Goal: Task Accomplishment & Management: Use online tool/utility

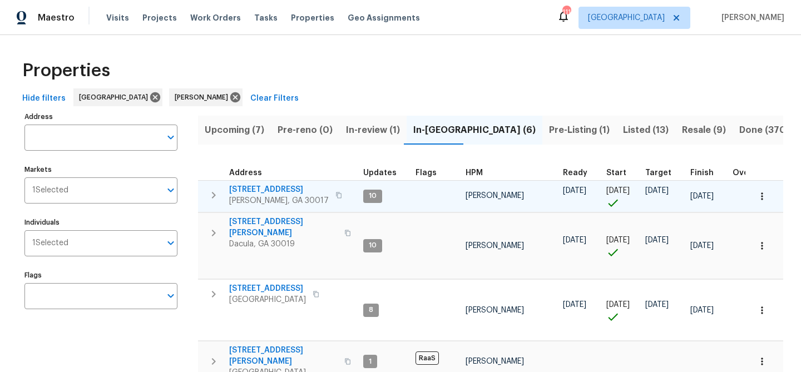
click at [267, 190] on span "[STREET_ADDRESS]" at bounding box center [279, 189] width 100 height 11
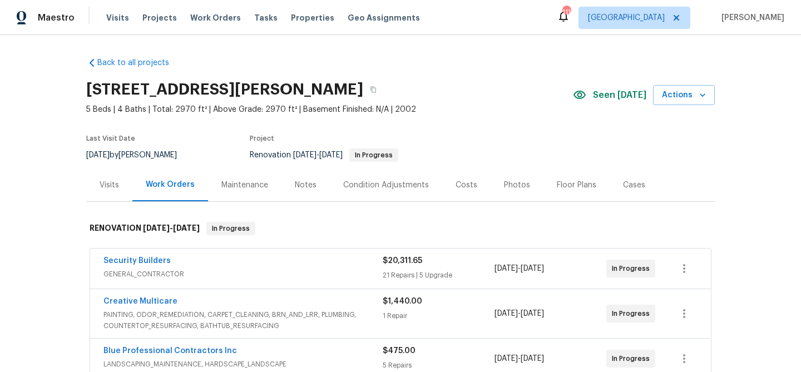
scroll to position [343, 0]
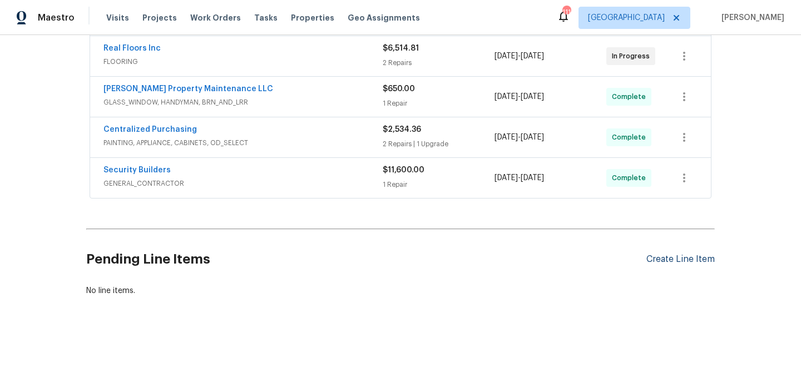
click at [692, 258] on div "Create Line Item" at bounding box center [681, 259] width 68 height 11
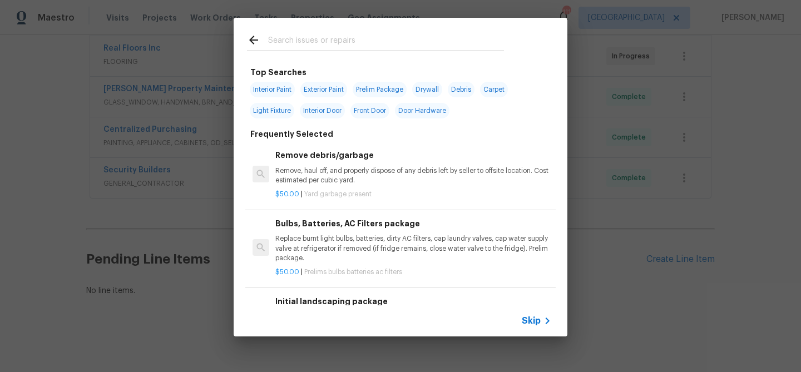
click at [288, 40] on input "text" at bounding box center [386, 41] width 236 height 17
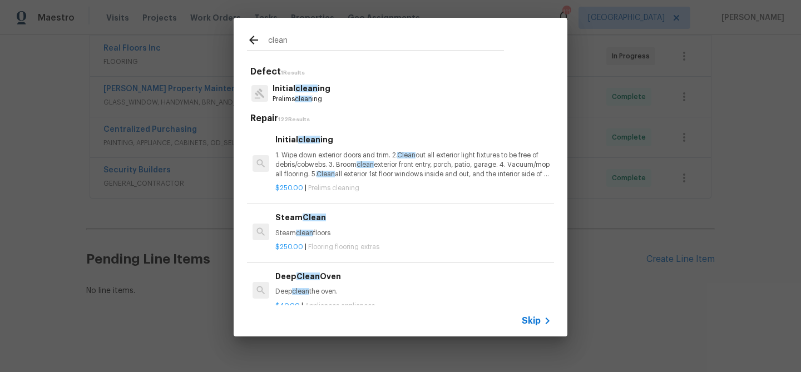
type input "clean"
click at [320, 158] on p "1. Wipe down exterior doors and trim. 2. Clean out all exterior light fixtures …" at bounding box center [413, 165] width 276 height 28
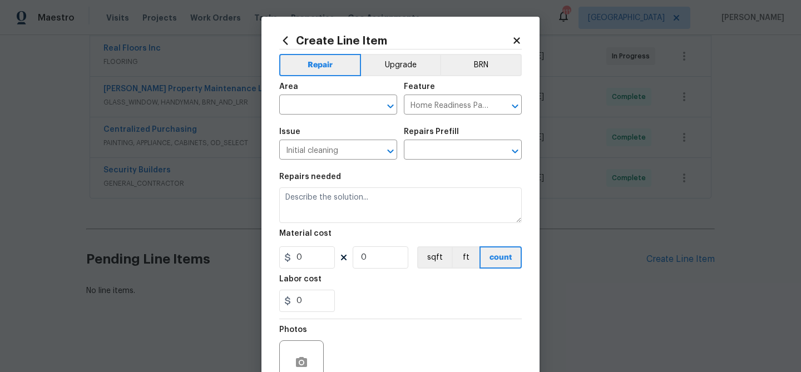
type textarea "1. Wipe down exterior doors and trim. 2. Clean out all exterior light fixtures …"
type input "1"
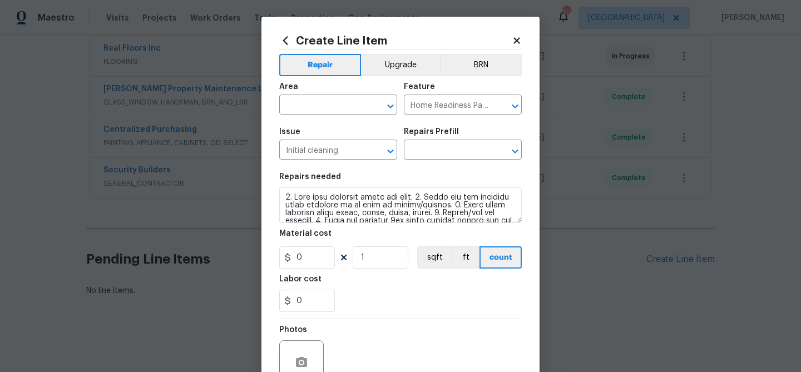
type input "Initial cleaning $250.00"
type input "250"
click at [317, 112] on input "text" at bounding box center [322, 105] width 87 height 17
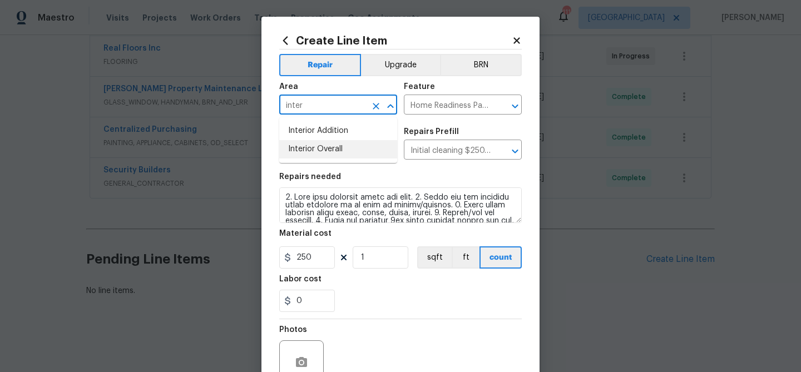
click at [319, 153] on li "Interior Overall" at bounding box center [338, 149] width 118 height 18
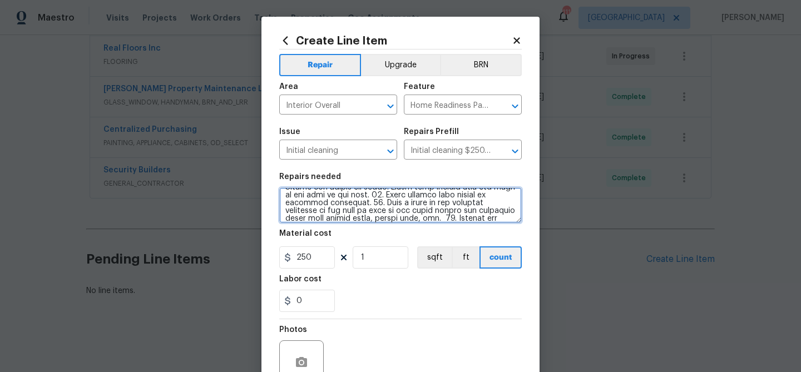
scroll to position [148, 0]
drag, startPoint x: 283, startPoint y: 195, endPoint x: 394, endPoint y: 231, distance: 117.2
click at [394, 231] on section "Repairs needed Material cost 250 1 sqft ft count Labor cost 0" at bounding box center [400, 242] width 243 height 152
click at [451, 206] on textarea at bounding box center [400, 206] width 243 height 36
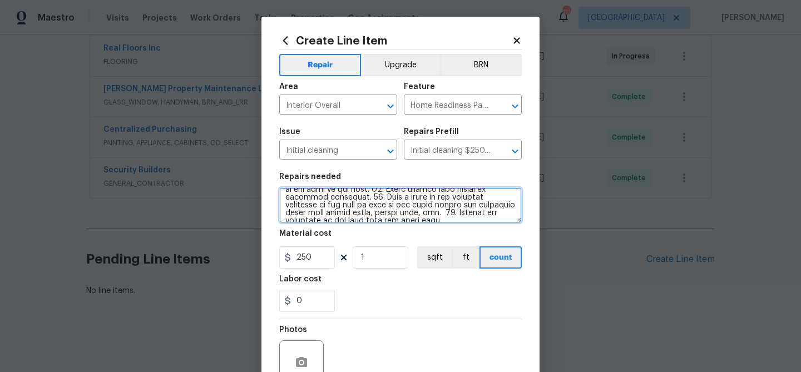
click at [451, 206] on textarea at bounding box center [400, 206] width 243 height 36
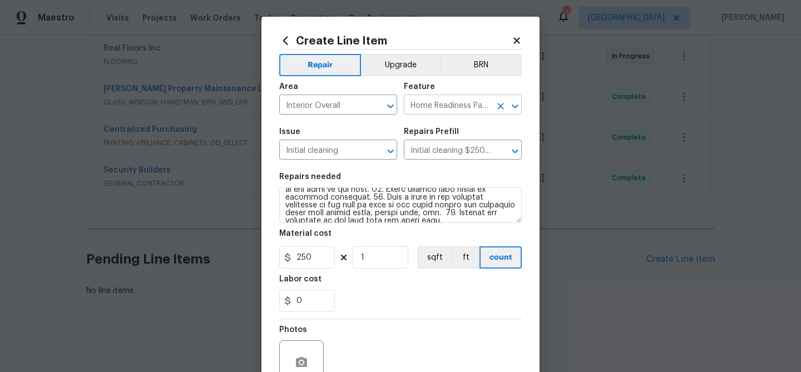
click at [453, 103] on input "Home Readiness Packages" at bounding box center [447, 105] width 87 height 17
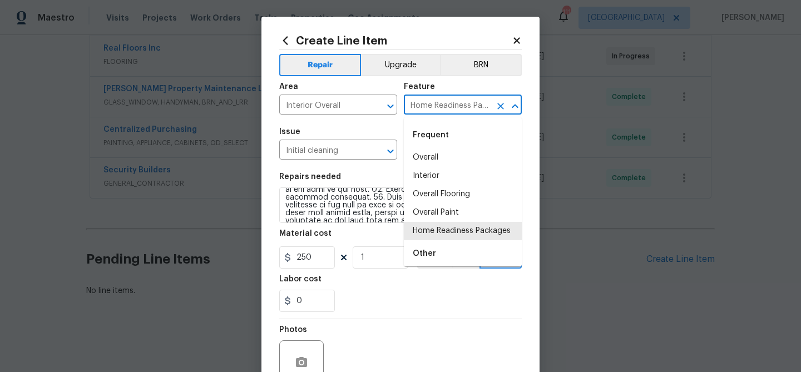
click at [453, 103] on input "Home Readiness Packages" at bounding box center [447, 105] width 87 height 17
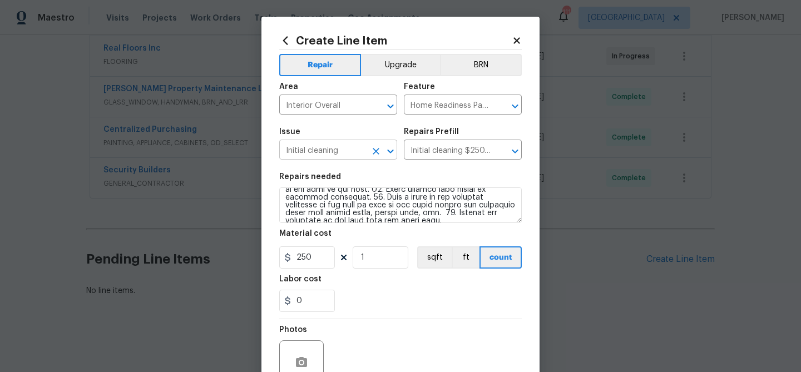
click at [313, 147] on input "Initial cleaning" at bounding box center [322, 150] width 87 height 17
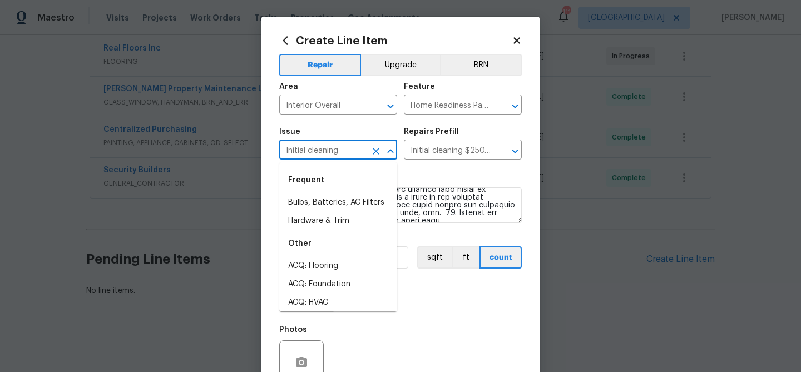
click at [313, 147] on input "Initial cleaning" at bounding box center [322, 150] width 87 height 17
click at [436, 151] on input "Initial cleaning $250.00" at bounding box center [447, 150] width 87 height 17
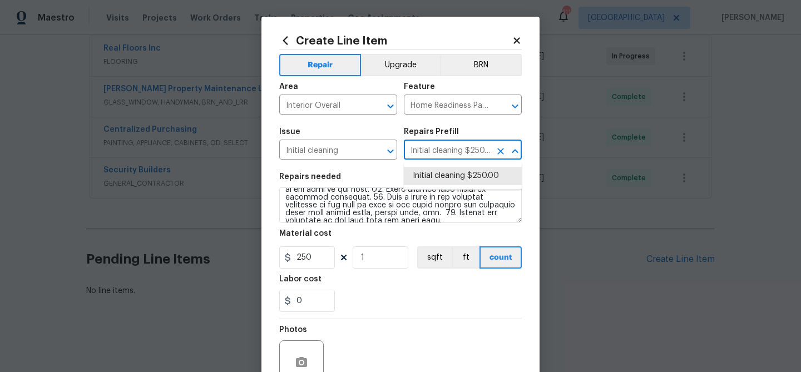
click at [436, 151] on input "Initial cleaning $250.00" at bounding box center [447, 150] width 87 height 17
click at [352, 110] on input "Interior Overall" at bounding box center [322, 105] width 87 height 17
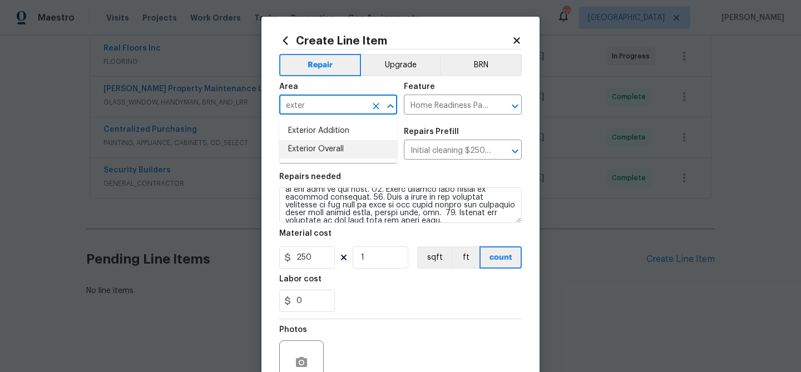
drag, startPoint x: 362, startPoint y: 150, endPoint x: 419, endPoint y: 130, distance: 60.4
click at [376, 147] on li "Exterior Overall" at bounding box center [338, 149] width 118 height 18
type input "Exterior Overall"
click at [424, 114] on input "Home Readiness Packages" at bounding box center [447, 105] width 87 height 17
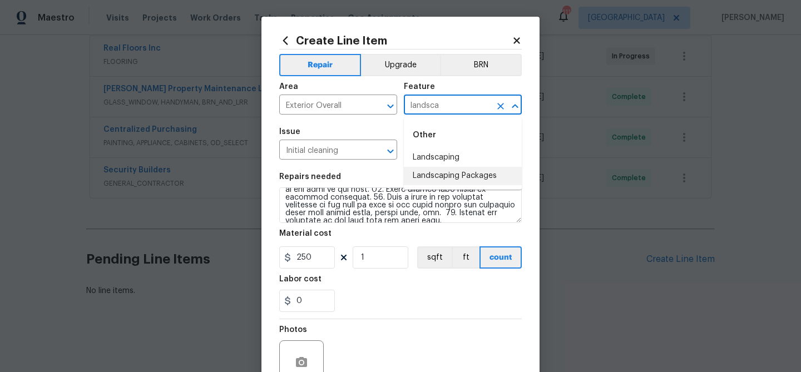
drag, startPoint x: 455, startPoint y: 177, endPoint x: 366, endPoint y: 162, distance: 90.8
click at [455, 177] on li "Landscaping Packages" at bounding box center [463, 176] width 118 height 18
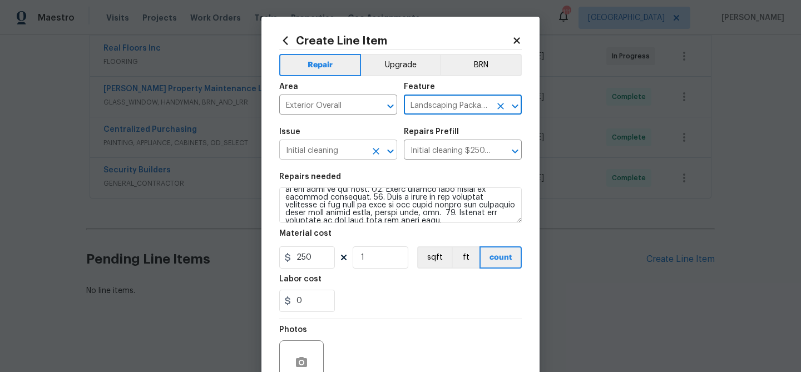
click at [342, 155] on input "Initial cleaning" at bounding box center [322, 150] width 87 height 17
click at [424, 119] on div "Area Exterior Overall ​ Feature Landscaping Packages ​" at bounding box center [400, 98] width 243 height 45
click at [430, 110] on input "Landscaping Packages" at bounding box center [447, 105] width 87 height 17
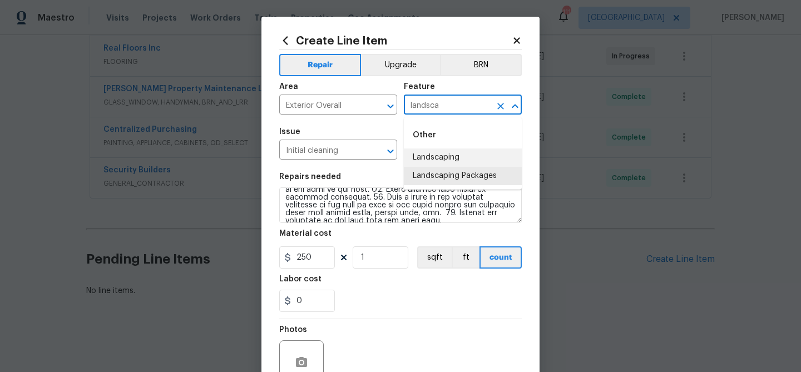
click at [427, 156] on li "Landscaping" at bounding box center [463, 158] width 118 height 18
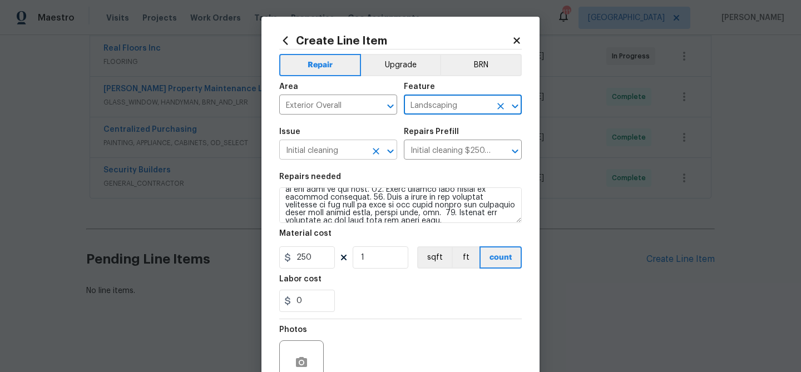
type input "Landscaping"
click at [329, 152] on input "Initial cleaning" at bounding box center [322, 150] width 87 height 17
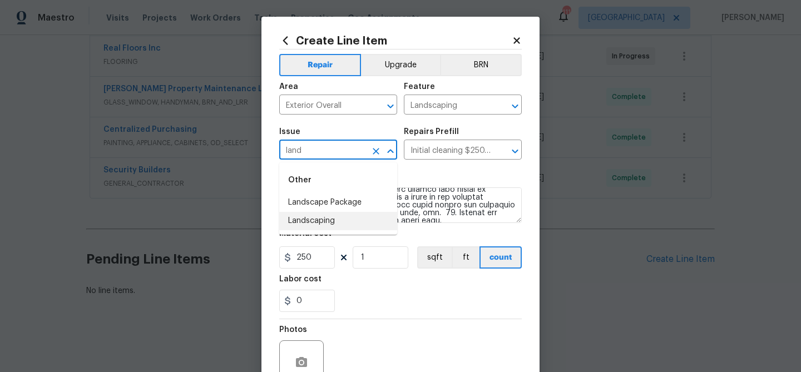
click at [334, 216] on li "Landscaping" at bounding box center [338, 221] width 118 height 18
type input "Landscaping"
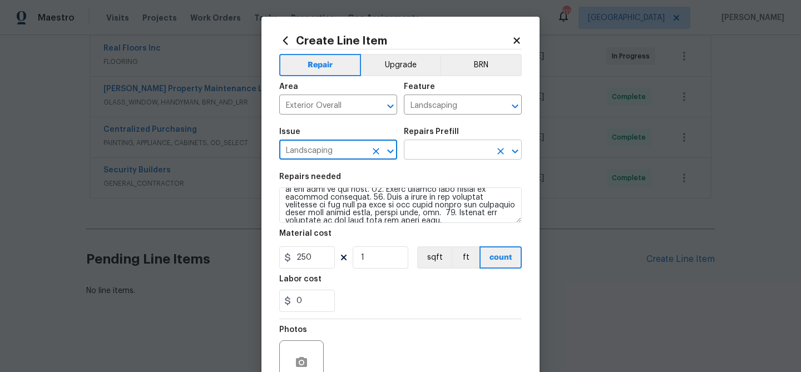
type input "Landscaping"
click at [432, 150] on input "text" at bounding box center [447, 150] width 87 height 17
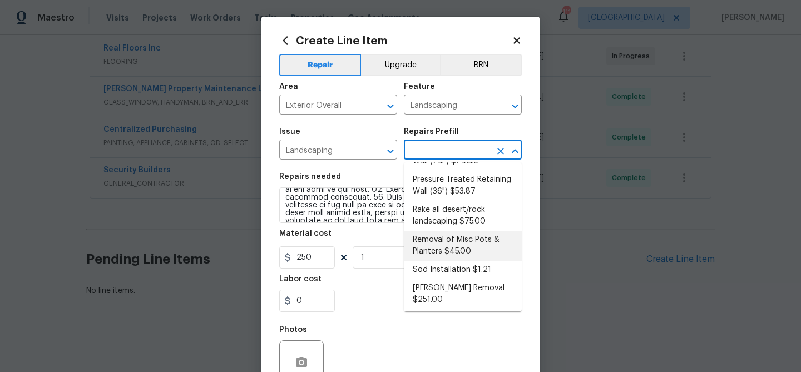
scroll to position [259, 0]
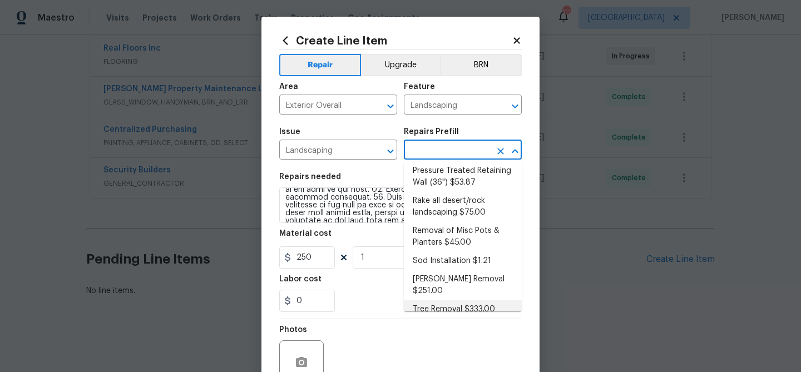
click at [457, 300] on li "Tree Removal $333.00" at bounding box center [463, 309] width 118 height 18
type input "Tree Removal $333.00"
type textarea "Remove/cut down the tree (12''-24'' diameter), grind the stump and remove all d…"
type input "333"
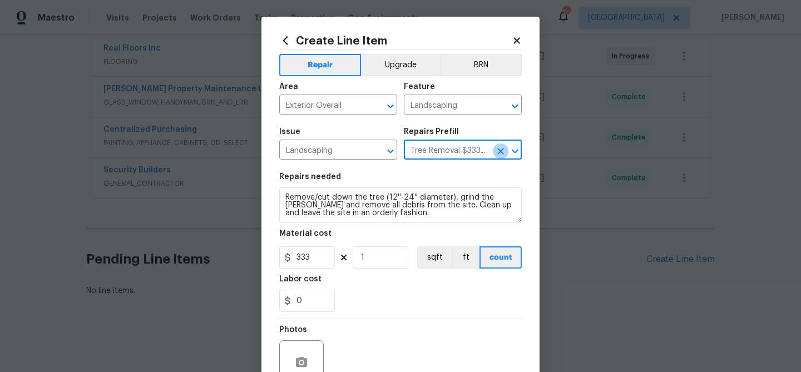
click at [502, 150] on icon "Clear" at bounding box center [500, 151] width 7 height 7
click at [507, 148] on button "Clear" at bounding box center [501, 152] width 16 height 16
click at [514, 151] on icon "Open" at bounding box center [515, 151] width 6 height 4
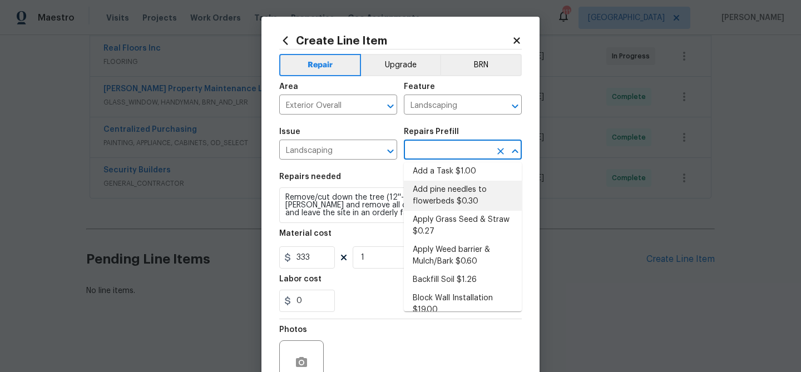
scroll to position [4, 0]
click at [451, 177] on li "Add a Task $1.00" at bounding box center [463, 172] width 118 height 18
type input "Add a Task $1.00"
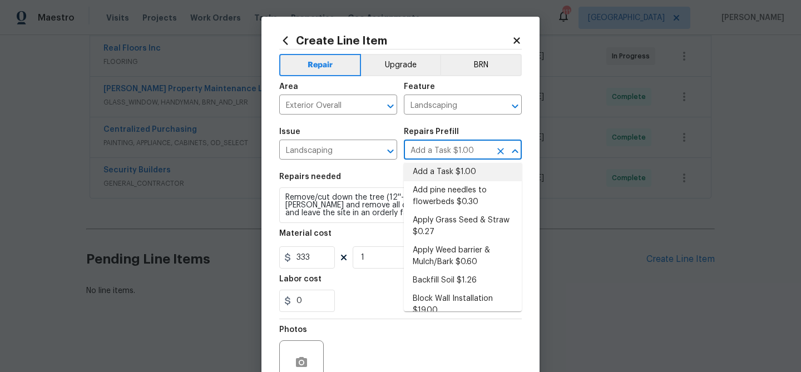
type textarea "HPM to detail"
type input "1"
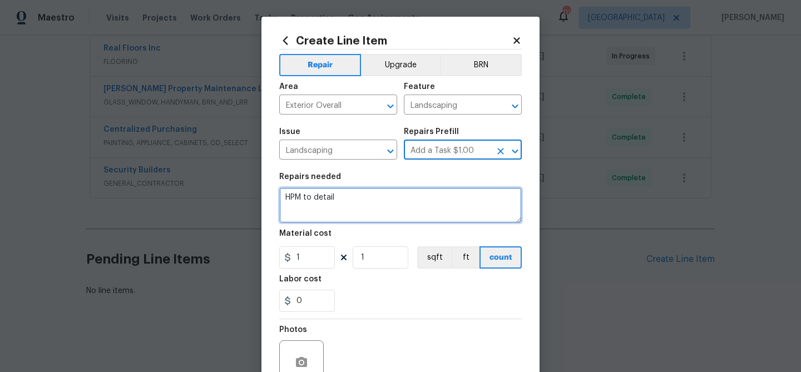
click at [369, 202] on textarea "HPM to detail" at bounding box center [400, 206] width 243 height 36
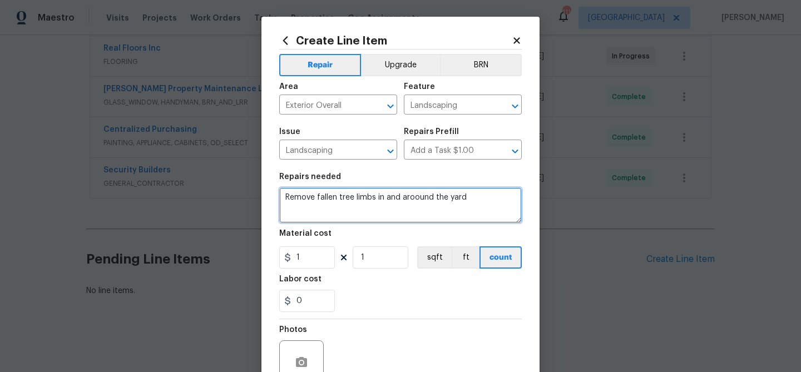
drag, startPoint x: 415, startPoint y: 199, endPoint x: 460, endPoint y: 193, distance: 46.0
click at [415, 199] on textarea "Remove fallen tree limbs in and aroound the yard" at bounding box center [400, 206] width 243 height 36
type textarea "Remove fallen tree limbs in and around the yard"
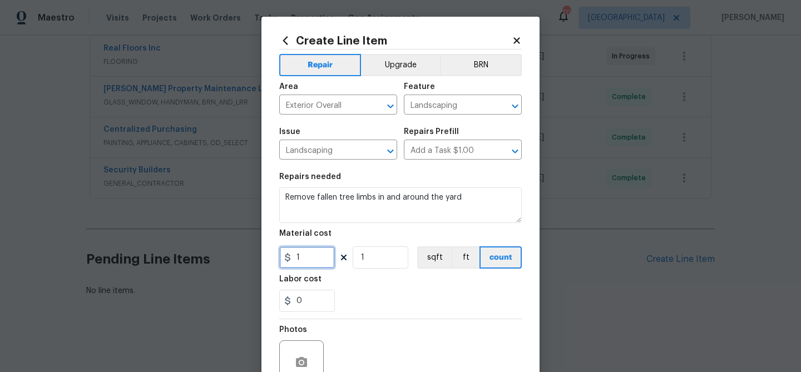
click at [308, 254] on input "1" at bounding box center [307, 258] width 56 height 22
type input "150"
click at [437, 107] on input "Landscaping" at bounding box center [447, 105] width 87 height 17
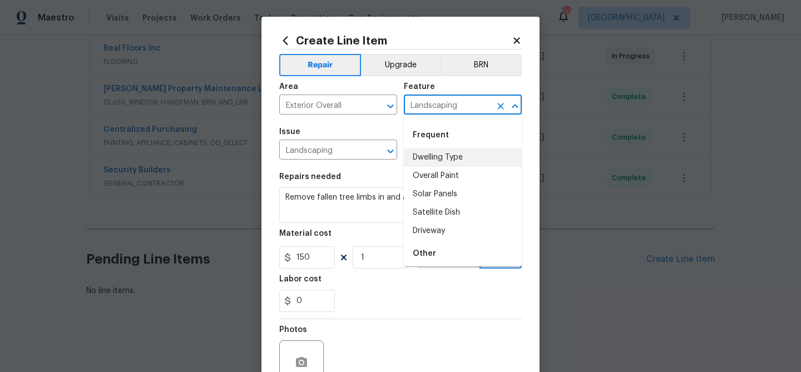
click at [437, 107] on input "Landscaping" at bounding box center [447, 105] width 87 height 17
click at [430, 149] on li "Dwelling Type" at bounding box center [463, 158] width 118 height 18
type input "Dwelling Type"
click at [430, 149] on input "Add a Task $1.00" at bounding box center [447, 150] width 87 height 17
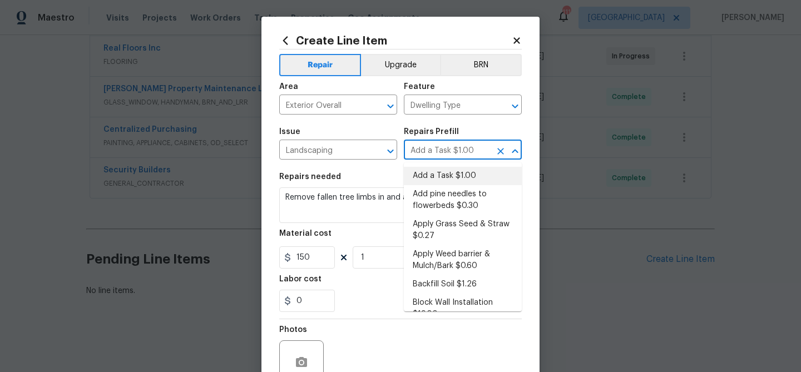
click at [430, 149] on input "Add a Task $1.00" at bounding box center [447, 150] width 87 height 17
click at [336, 196] on textarea "Remove fallen tree limbs in and around the yard" at bounding box center [400, 206] width 243 height 36
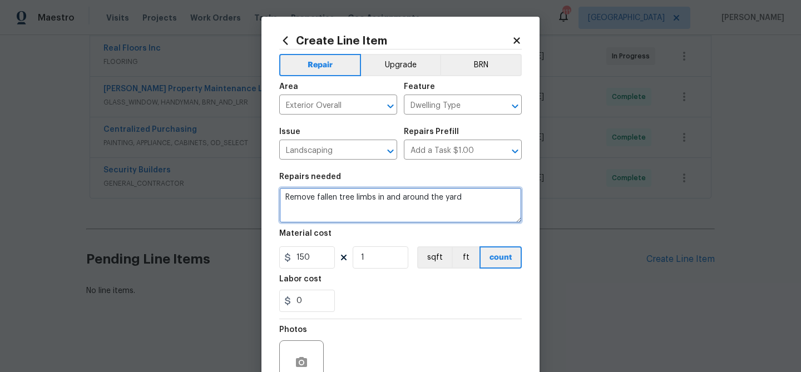
click at [336, 196] on textarea "Remove fallen tree limbs in and around the yard" at bounding box center [400, 206] width 243 height 36
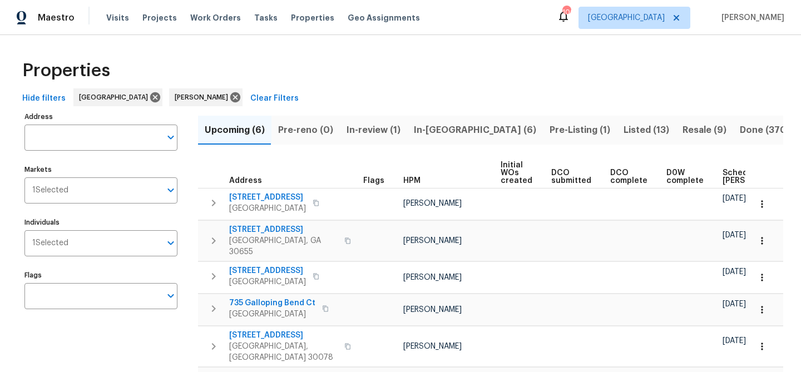
scroll to position [54, 0]
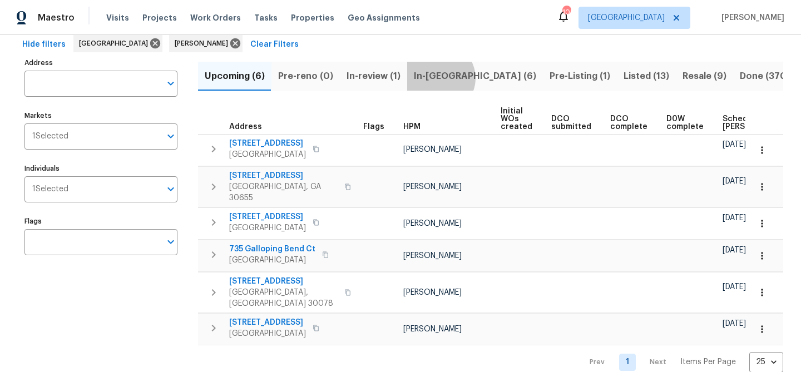
click at [436, 78] on span "In-reno (6)" at bounding box center [475, 76] width 122 height 16
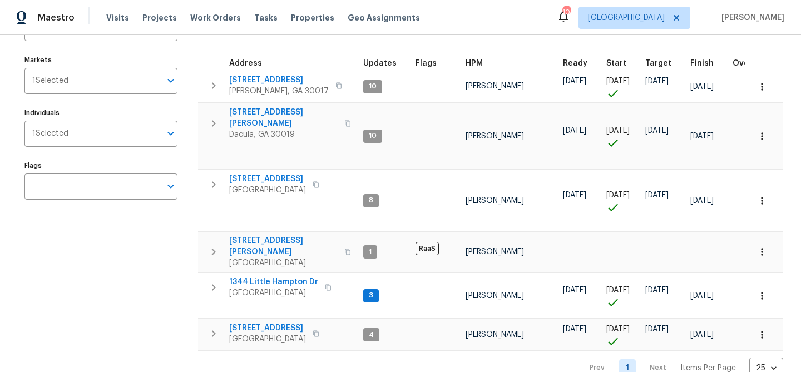
scroll to position [119, 0]
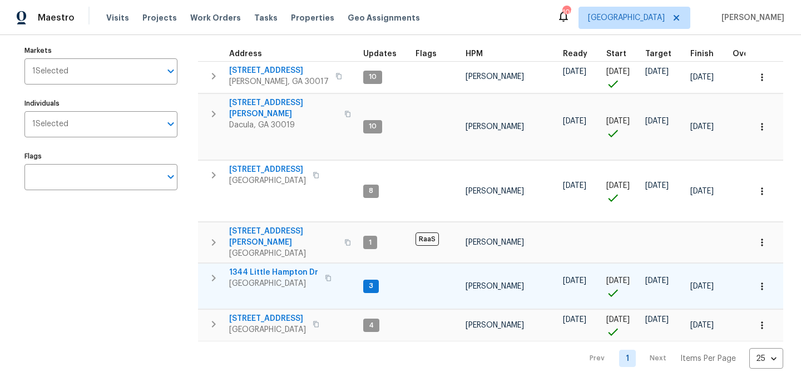
click at [298, 267] on span "1344 Little Hampton Dr" at bounding box center [273, 272] width 89 height 11
click at [331, 275] on icon "button" at bounding box center [329, 278] width 6 height 6
click at [294, 267] on span "1344 Little Hampton Dr" at bounding box center [273, 272] width 89 height 11
click at [278, 267] on span "1344 Little Hampton Dr" at bounding box center [273, 272] width 89 height 11
click at [254, 267] on span "1344 Little Hampton Dr" at bounding box center [273, 272] width 89 height 11
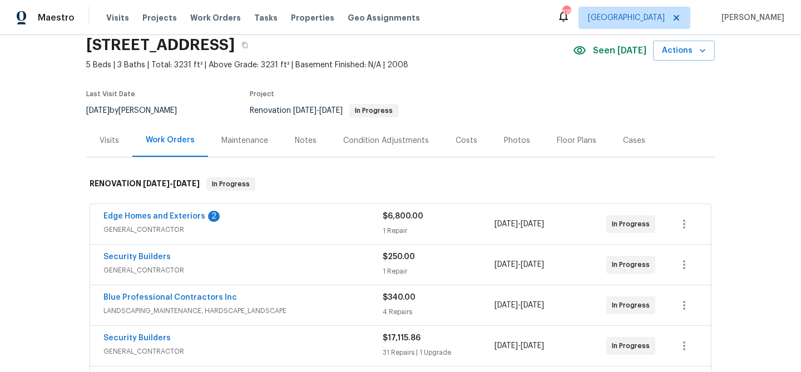
scroll to position [62, 0]
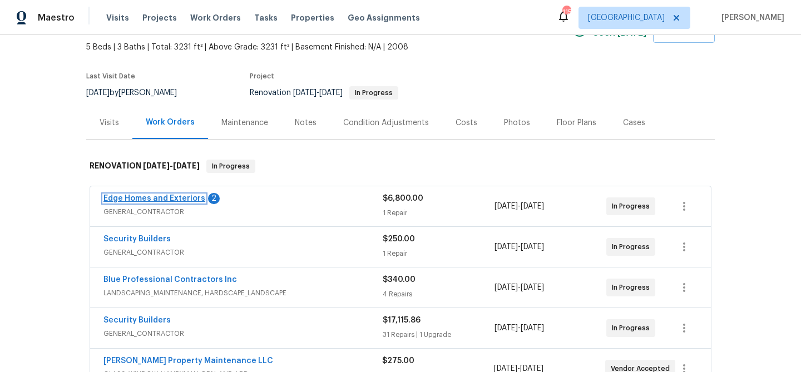
click at [178, 200] on link "Edge Homes and Exteriors" at bounding box center [154, 199] width 102 height 8
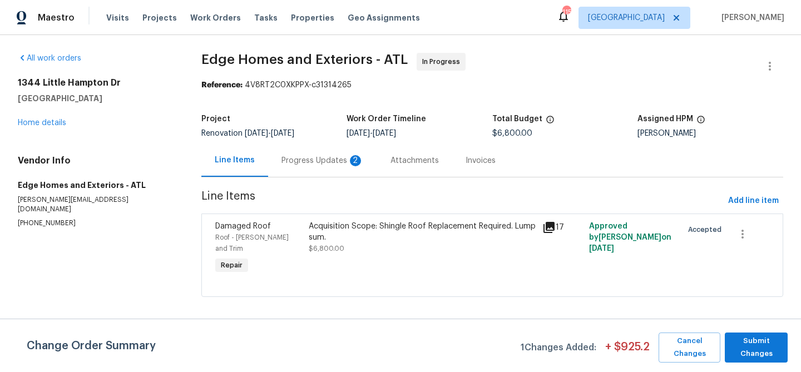
click at [295, 159] on div "Progress Updates 2" at bounding box center [323, 160] width 82 height 11
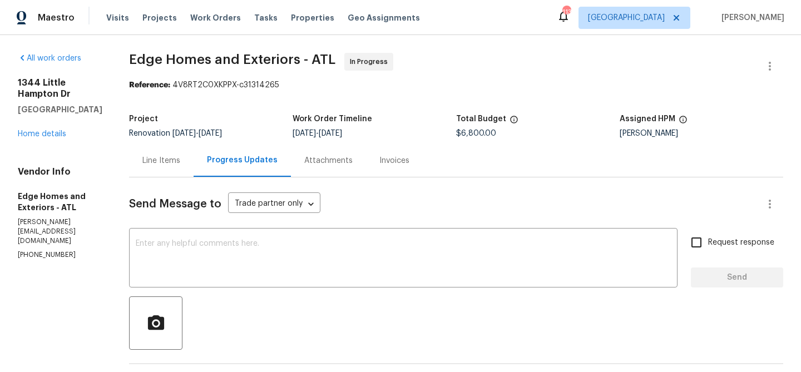
click at [144, 157] on div "Line Items" at bounding box center [161, 160] width 38 height 11
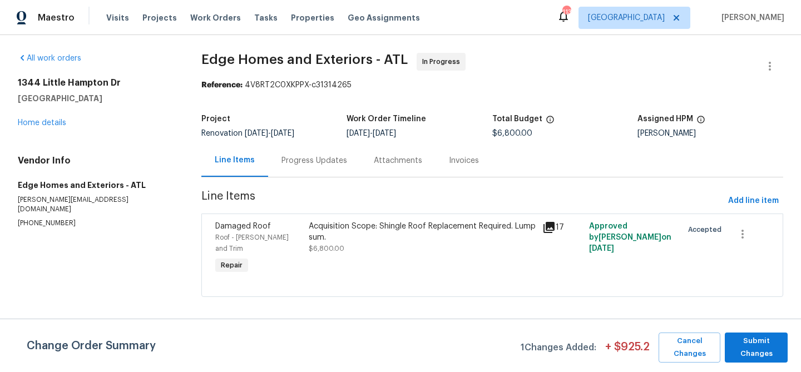
click at [300, 166] on div "Progress Updates" at bounding box center [315, 160] width 66 height 11
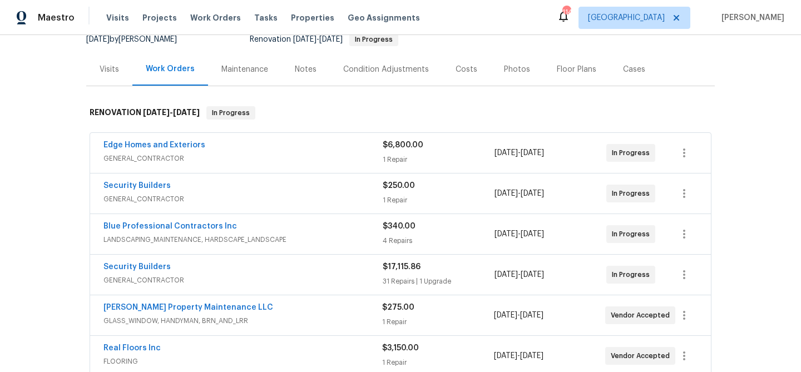
scroll to position [103, 0]
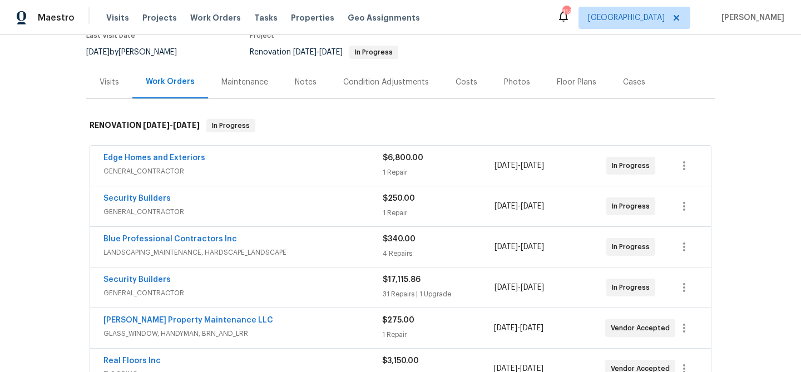
click at [304, 85] on div "Notes" at bounding box center [306, 82] width 22 height 11
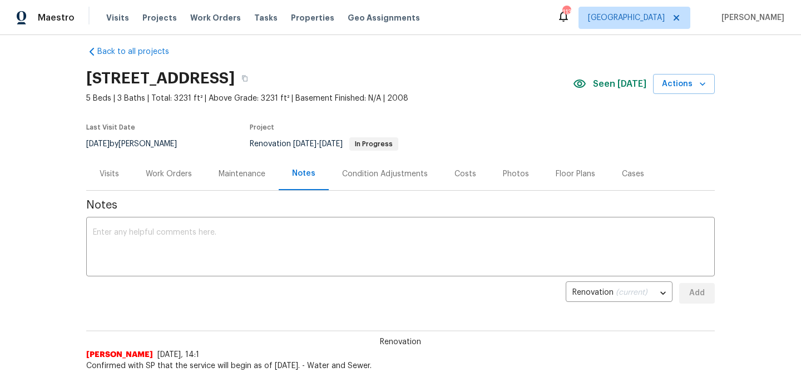
scroll to position [12, 0]
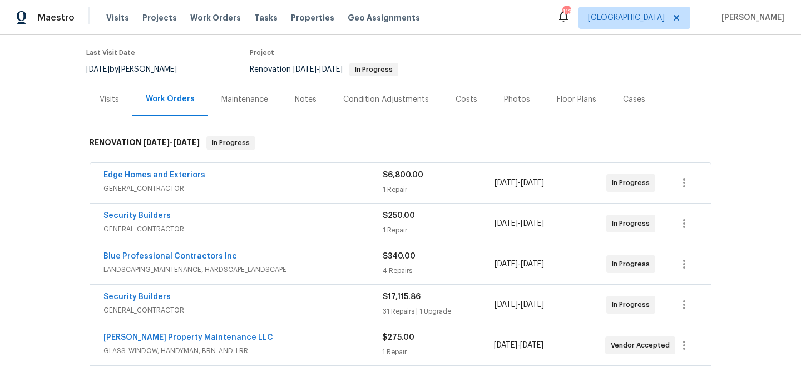
scroll to position [86, 0]
click at [146, 170] on span "Edge Homes and Exteriors" at bounding box center [154, 174] width 102 height 11
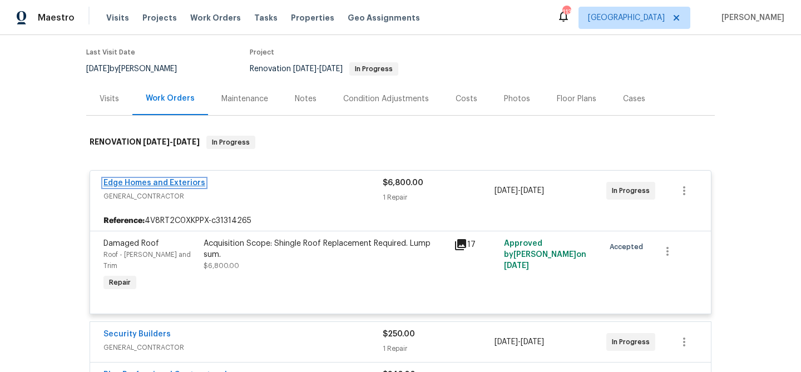
click at [185, 181] on link "Edge Homes and Exteriors" at bounding box center [154, 183] width 102 height 8
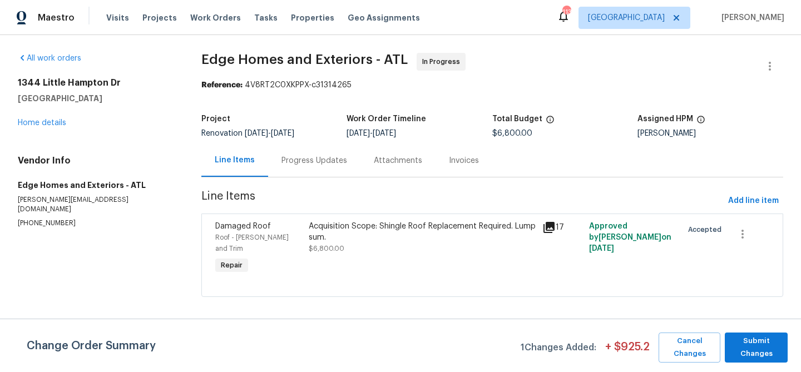
click at [327, 164] on div "Progress Updates" at bounding box center [315, 160] width 66 height 11
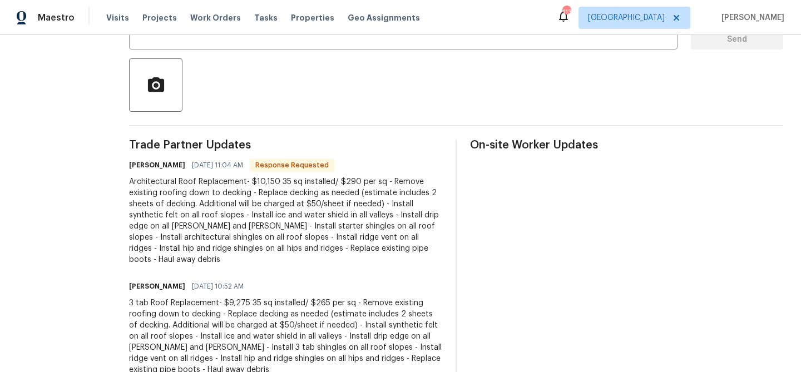
scroll to position [259, 0]
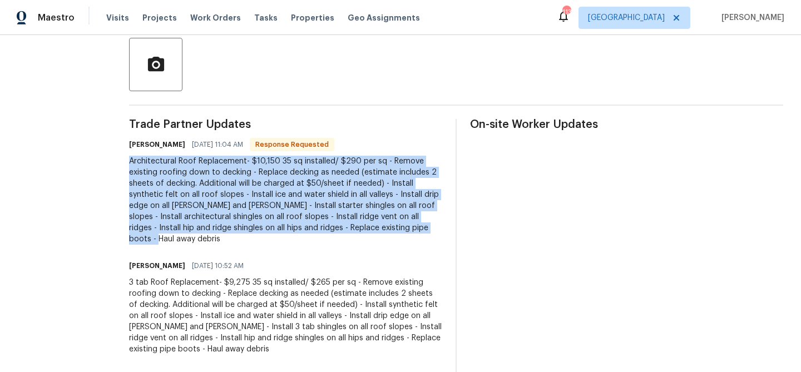
drag, startPoint x: 106, startPoint y: 161, endPoint x: 375, endPoint y: 228, distance: 277.3
click at [375, 228] on div "Architectural Roof Replacement- $10,150 35 sq installed/ $290 per sq - Remove e…" at bounding box center [285, 200] width 313 height 89
copy div "Architectural Roof Replacement- $10,150 35 sq installed/ $290 per sq - Remove e…"
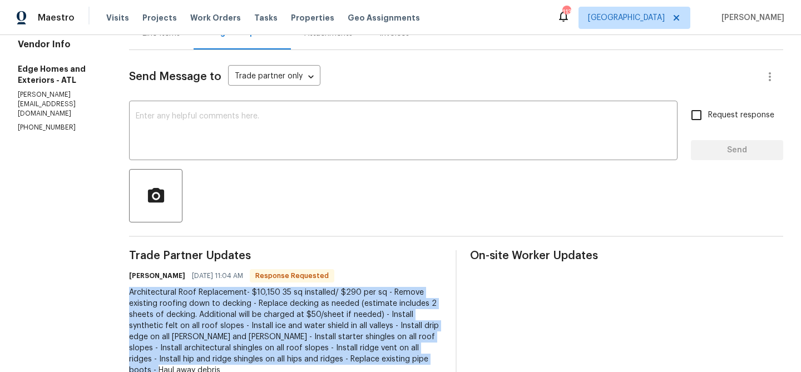
scroll to position [129, 0]
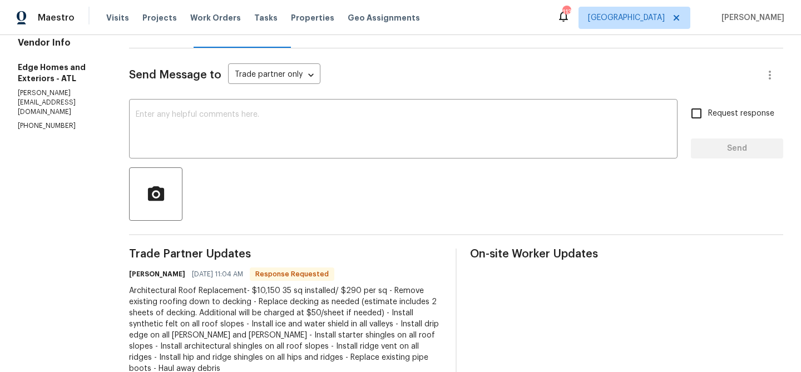
click at [372, 213] on div at bounding box center [456, 193] width 654 height 53
click at [129, 285] on div "Architectural Roof Replacement- $10,150 35 sq installed/ $290 per sq - Remove e…" at bounding box center [285, 329] width 313 height 89
drag, startPoint x: 106, startPoint y: 288, endPoint x: 224, endPoint y: 256, distance: 122.3
click at [220, 287] on div "Architectural Roof Replacement- $10,150 35 sq installed/ $290 per sq - Remove e…" at bounding box center [285, 329] width 313 height 89
drag, startPoint x: 219, startPoint y: 292, endPoint x: 180, endPoint y: 290, distance: 39.0
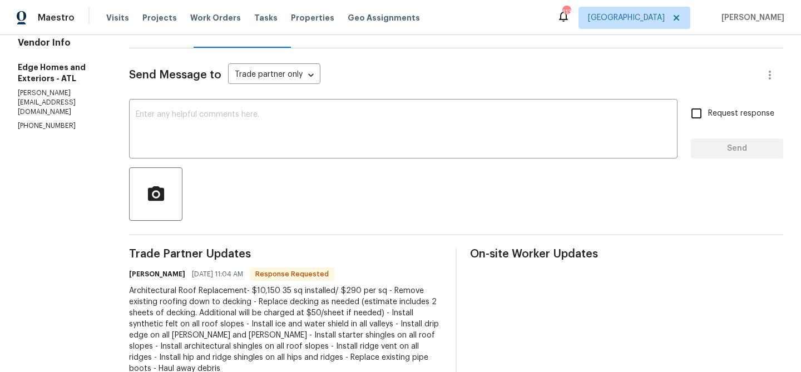
click at [218, 292] on div "Architectural Roof Replacement- $10,150 35 sq installed/ $290 per sq - Remove e…" at bounding box center [285, 329] width 313 height 89
drag, startPoint x: 107, startPoint y: 289, endPoint x: 220, endPoint y: 288, distance: 112.4
click at [220, 288] on div "Architectural Roof Replacement- $10,150 35 sq installed/ $290 per sq - Remove e…" at bounding box center [285, 329] width 313 height 89
copy div "Architectural Roof Replacement"
click at [212, 136] on textarea at bounding box center [403, 130] width 535 height 39
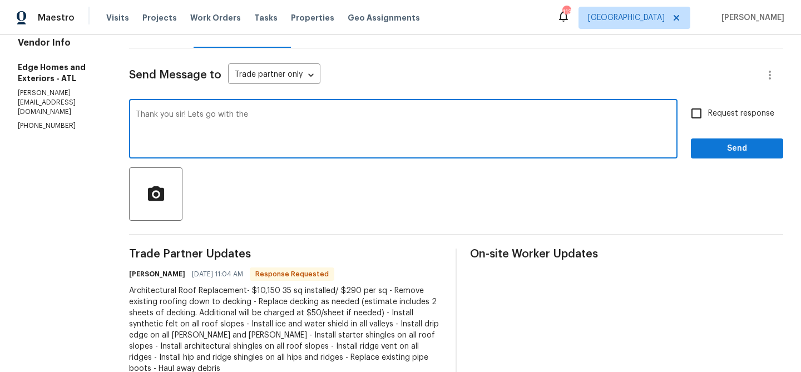
paste textarea "Architectural Roof Replacement"
type textarea "Thank you sir! Lets go with the Architectural Roof Replacement on this one. We …"
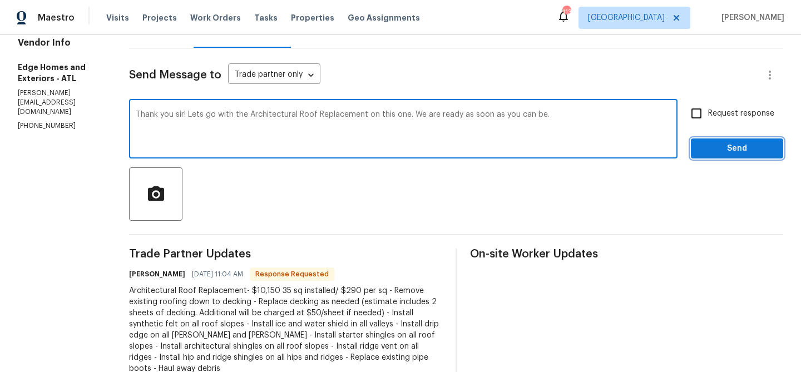
click at [729, 149] on span "Send" at bounding box center [737, 149] width 75 height 14
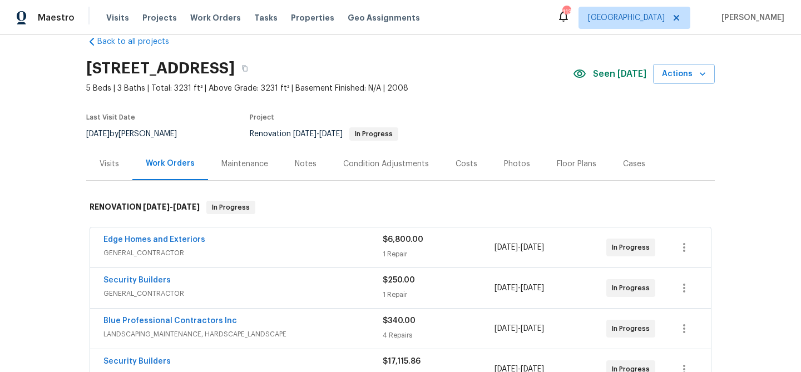
scroll to position [26, 0]
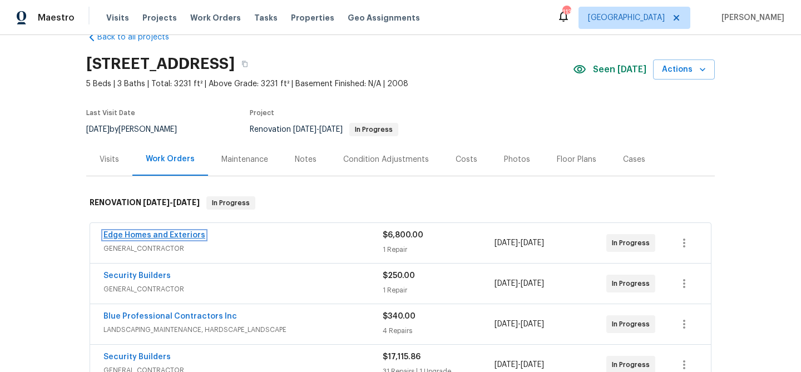
click at [148, 237] on link "Edge Homes and Exteriors" at bounding box center [154, 235] width 102 height 8
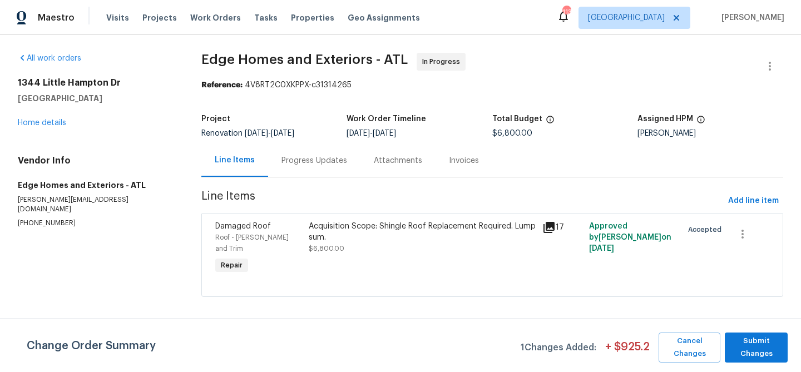
click at [328, 245] on div "Acquisition Scope: Shingle Roof Replacement Required. Lump sum. $6,800.00" at bounding box center [422, 237] width 227 height 33
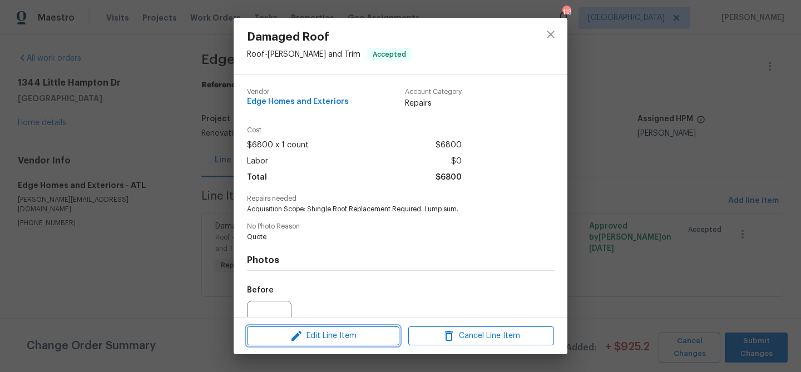
click at [327, 334] on span "Edit Line Item" at bounding box center [323, 336] width 146 height 14
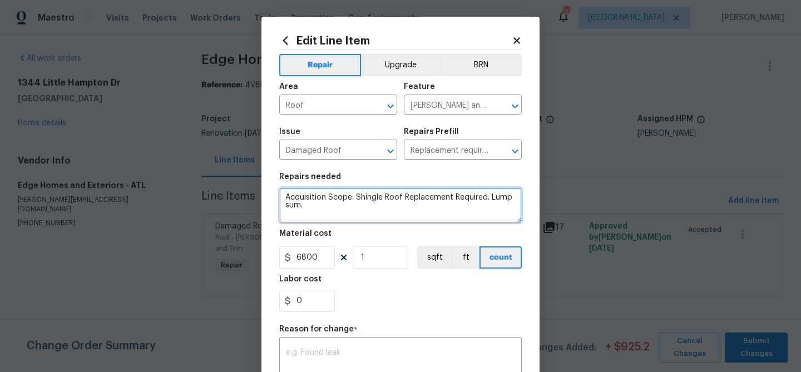
click at [340, 200] on textarea "Acquisition Scope: Shingle Roof Replacement Required. Lump sum." at bounding box center [400, 206] width 243 height 36
paste textarea "rchitectural Roof Replacement- $10,150 35 sq installed/ $290 per sq - Remove ex…"
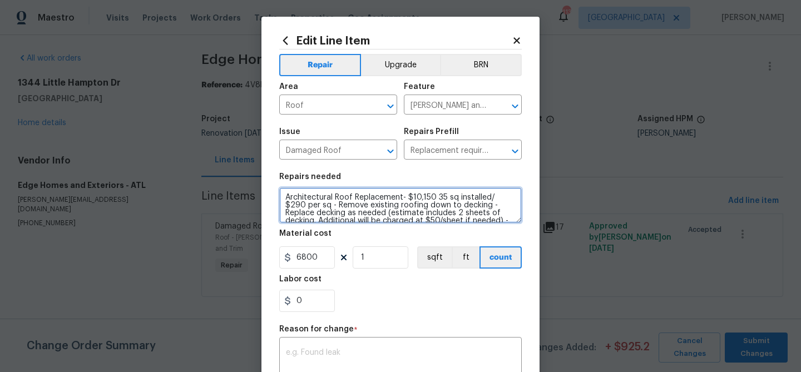
type textarea "Architectural Roof Replacement- $10,150 35 sq installed/ $290 per sq - Remove e…"
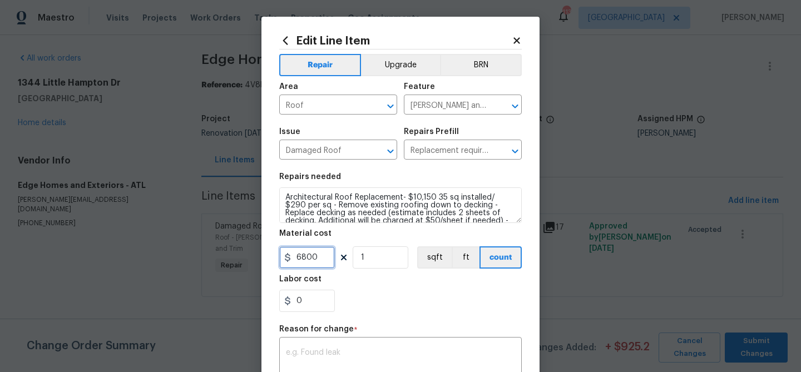
click at [327, 254] on input "6800" at bounding box center [307, 258] width 56 height 22
type input "10150"
click at [387, 287] on div "Labor cost" at bounding box center [400, 282] width 243 height 14
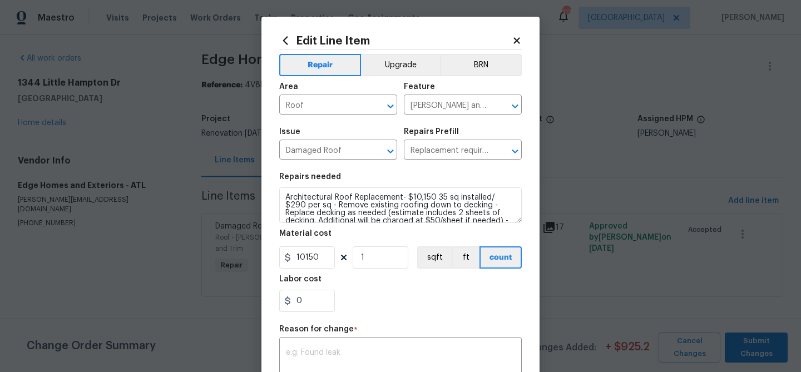
scroll to position [1, 0]
click at [362, 346] on div "x ​" at bounding box center [400, 359] width 243 height 41
paste textarea "Architectural Roof Replacement- $10,150 35 sq installed/ $290 per sq - Remove e…"
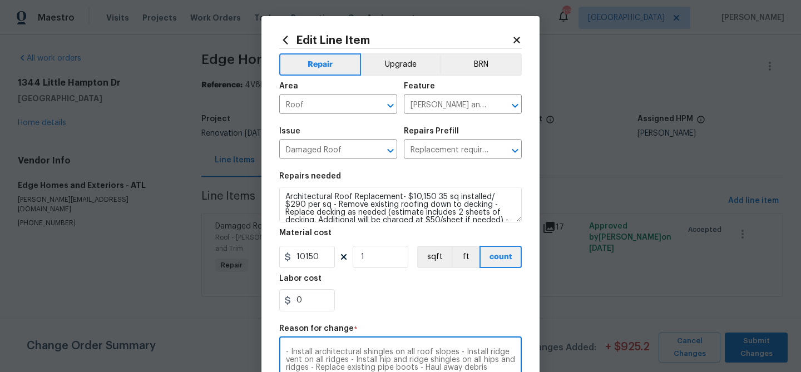
scroll to position [188, 0]
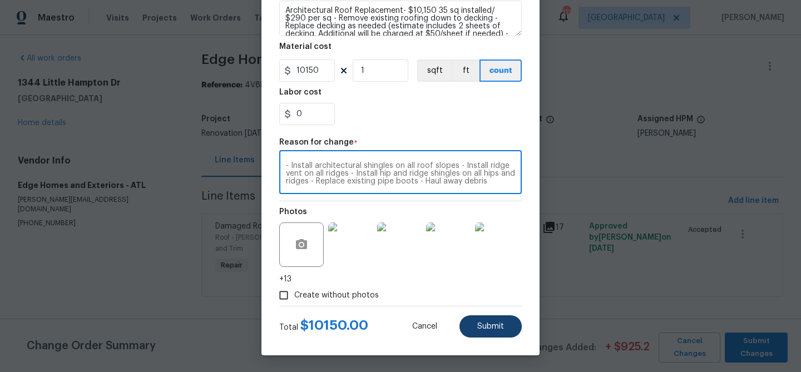
type textarea "Architectural Roof Replacement- $10,150 35 sq installed/ $290 per sq - Remove e…"
click at [484, 324] on span "Submit" at bounding box center [490, 327] width 27 height 8
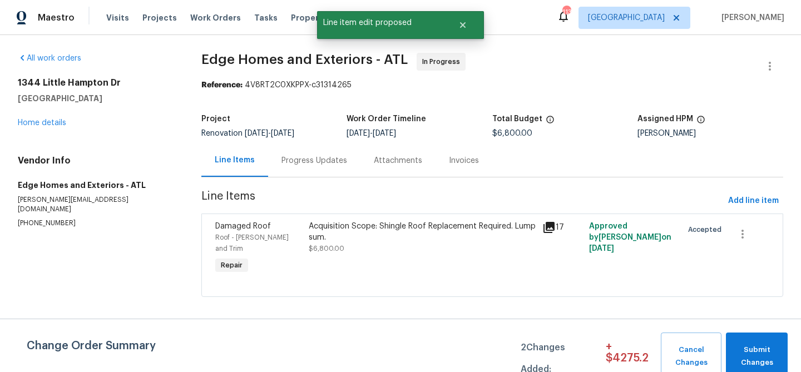
scroll to position [0, 0]
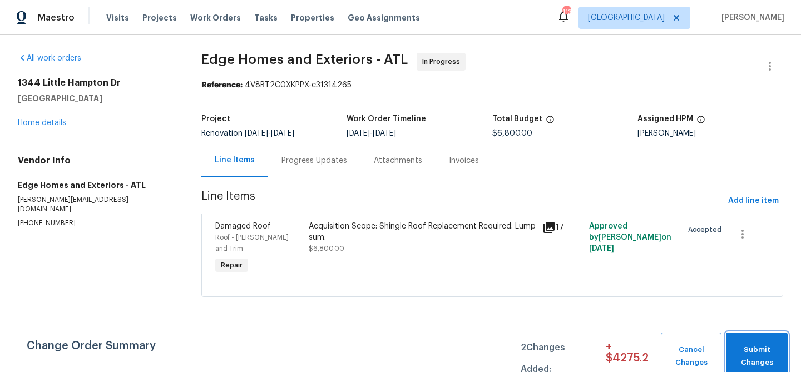
click at [777, 354] on span "Submit Changes" at bounding box center [757, 357] width 51 height 26
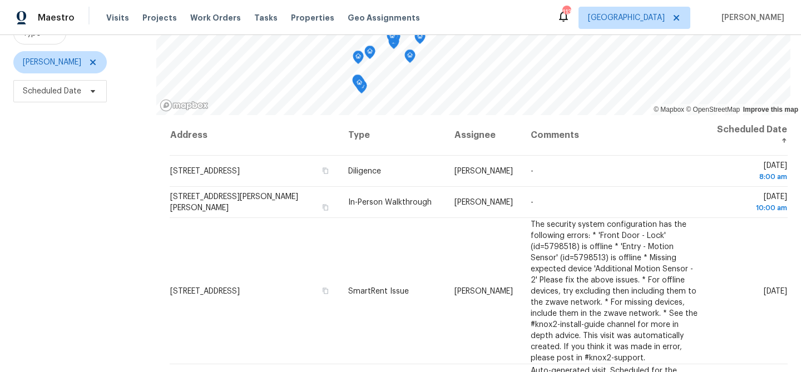
scroll to position [161, 0]
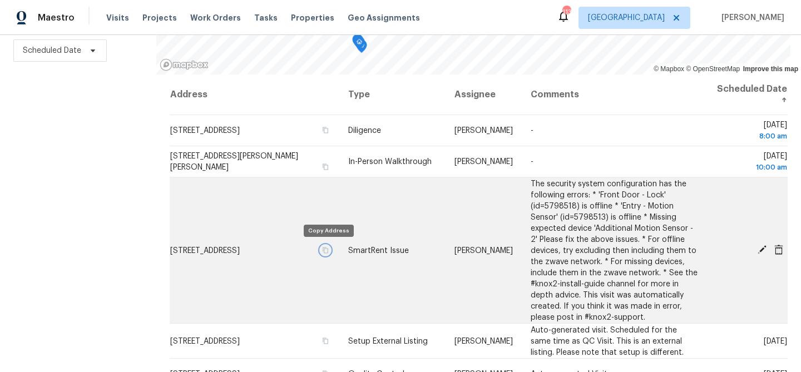
click at [327, 250] on icon "button" at bounding box center [325, 250] width 7 height 7
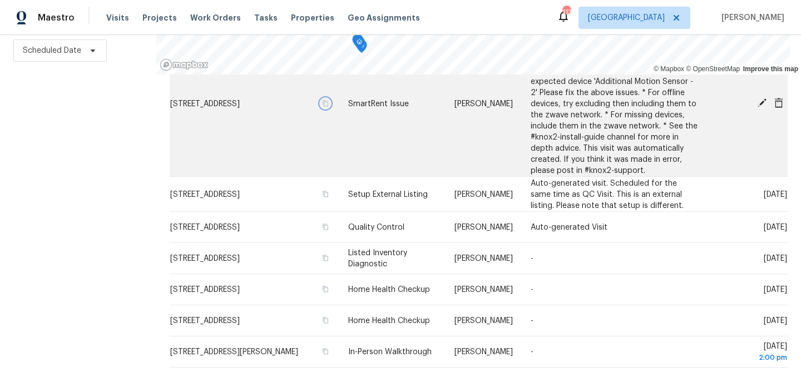
scroll to position [148, 0]
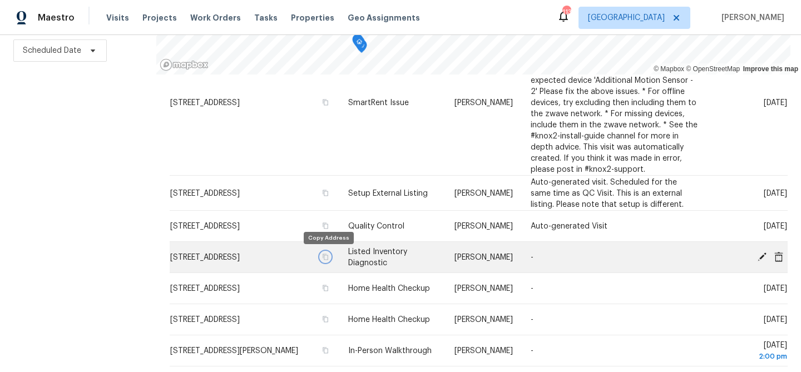
click at [331, 259] on button "button" at bounding box center [326, 257] width 10 height 10
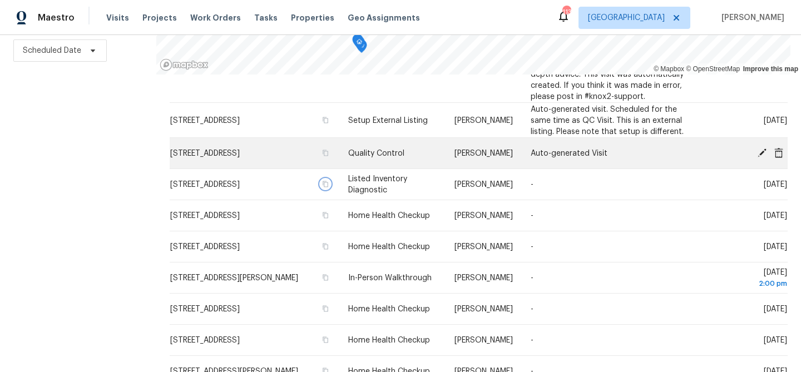
scroll to position [223, 0]
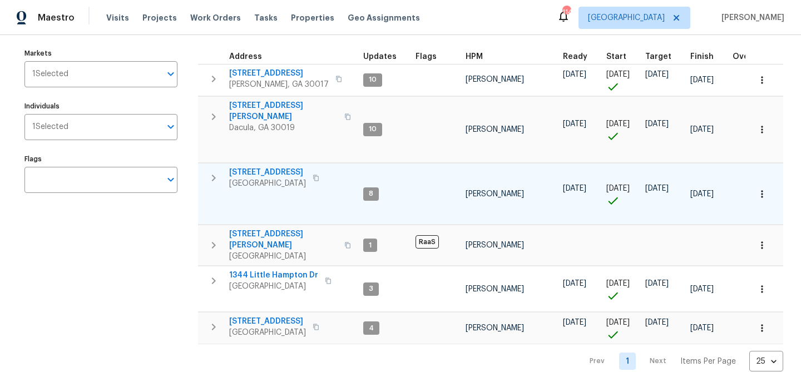
scroll to position [119, 0]
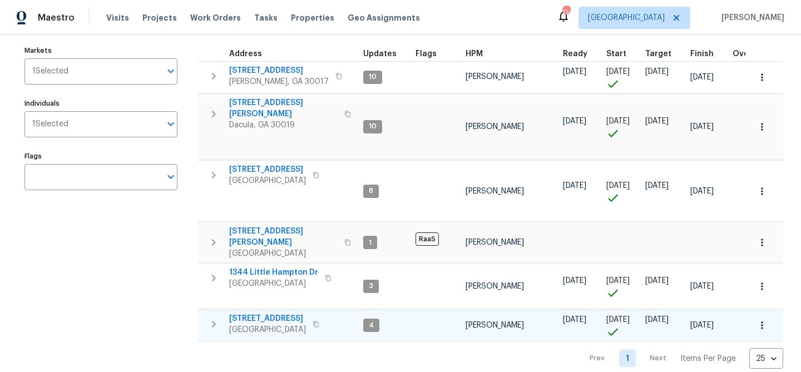
click at [319, 321] on icon "button" at bounding box center [316, 324] width 7 height 7
